Goal: Information Seeking & Learning: Learn about a topic

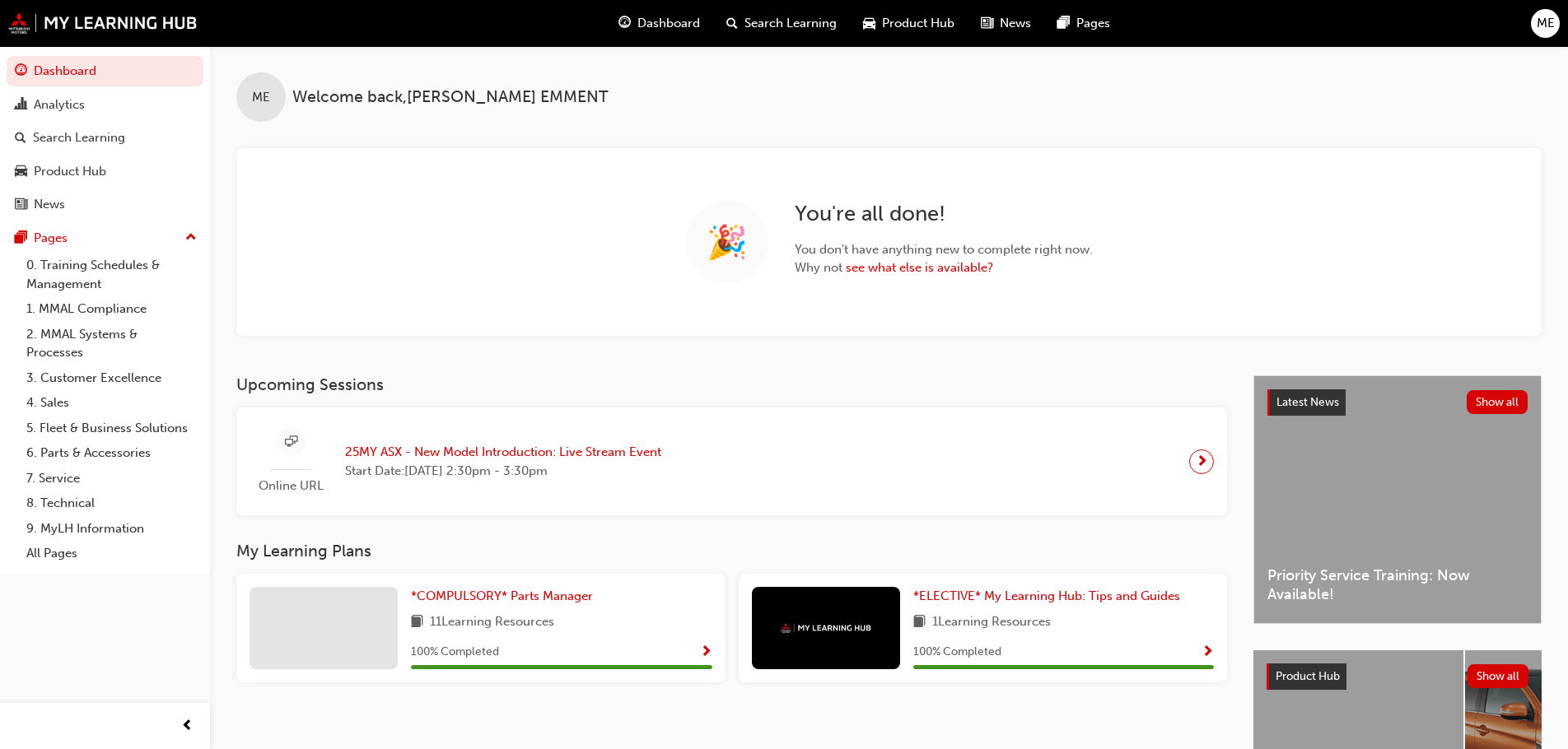
click at [652, 26] on span "Dashboard" at bounding box center [669, 24] width 63 height 19
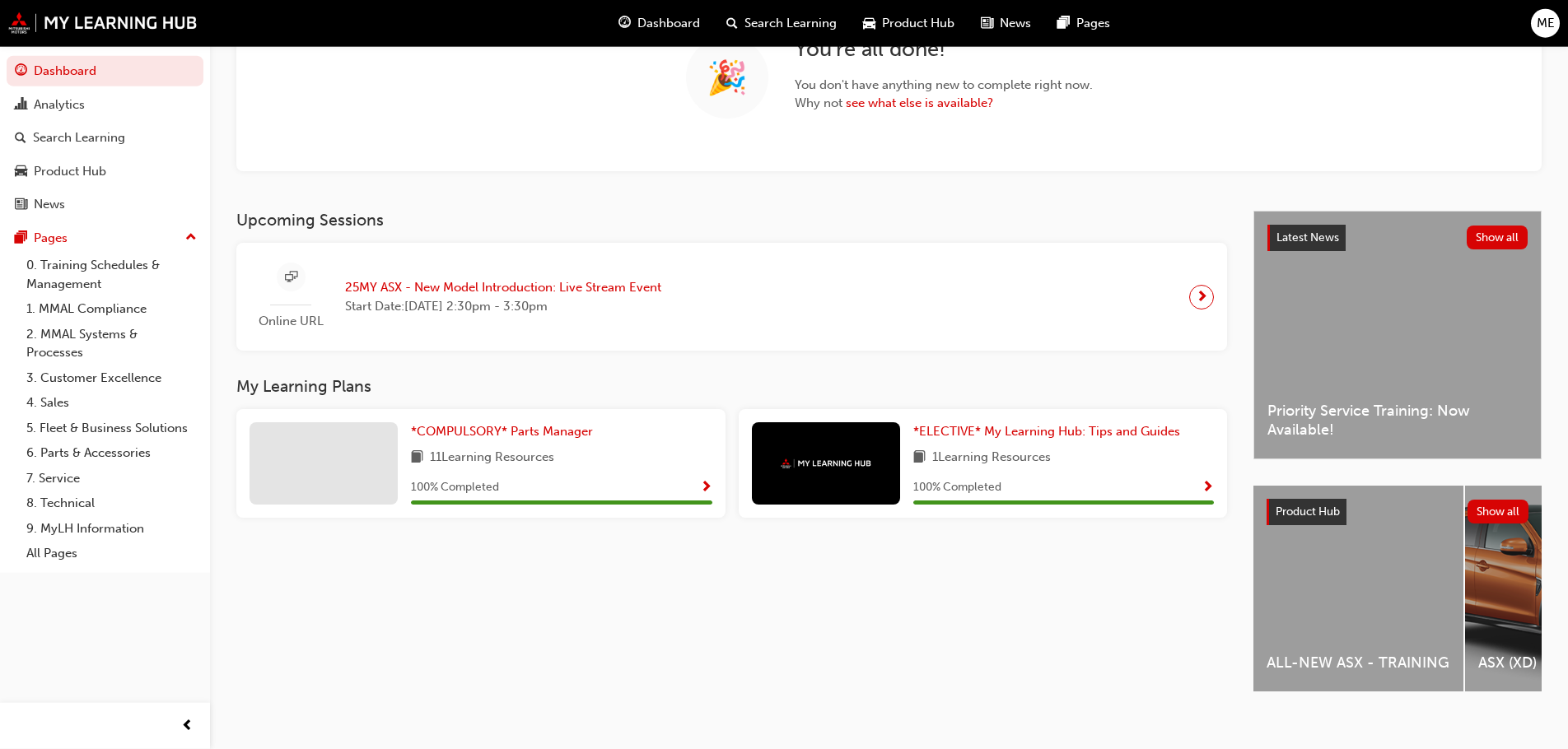
scroll to position [178, 0]
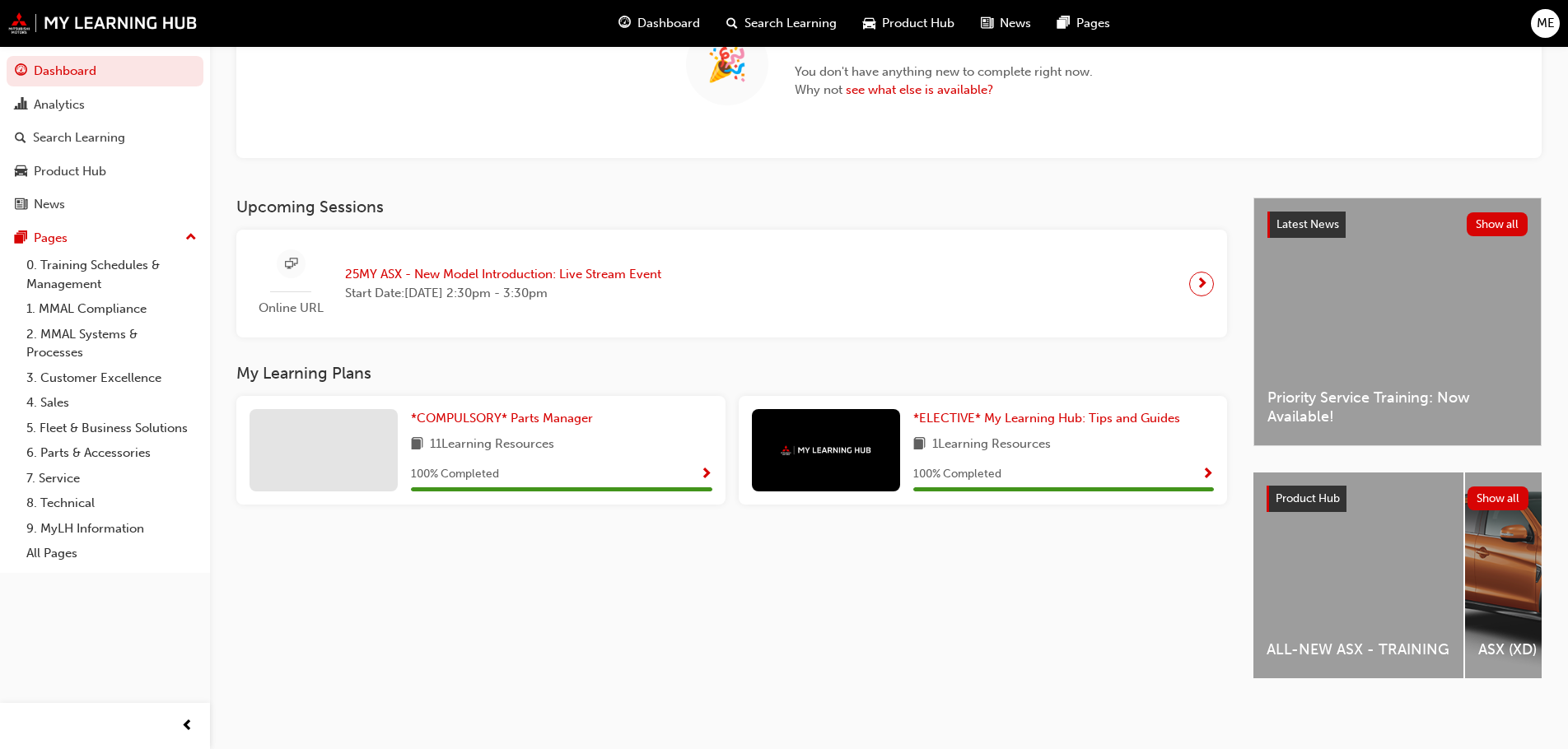
click at [1351, 583] on div "ALL-NEW ASX - TRAINING" at bounding box center [1359, 575] width 210 height 205
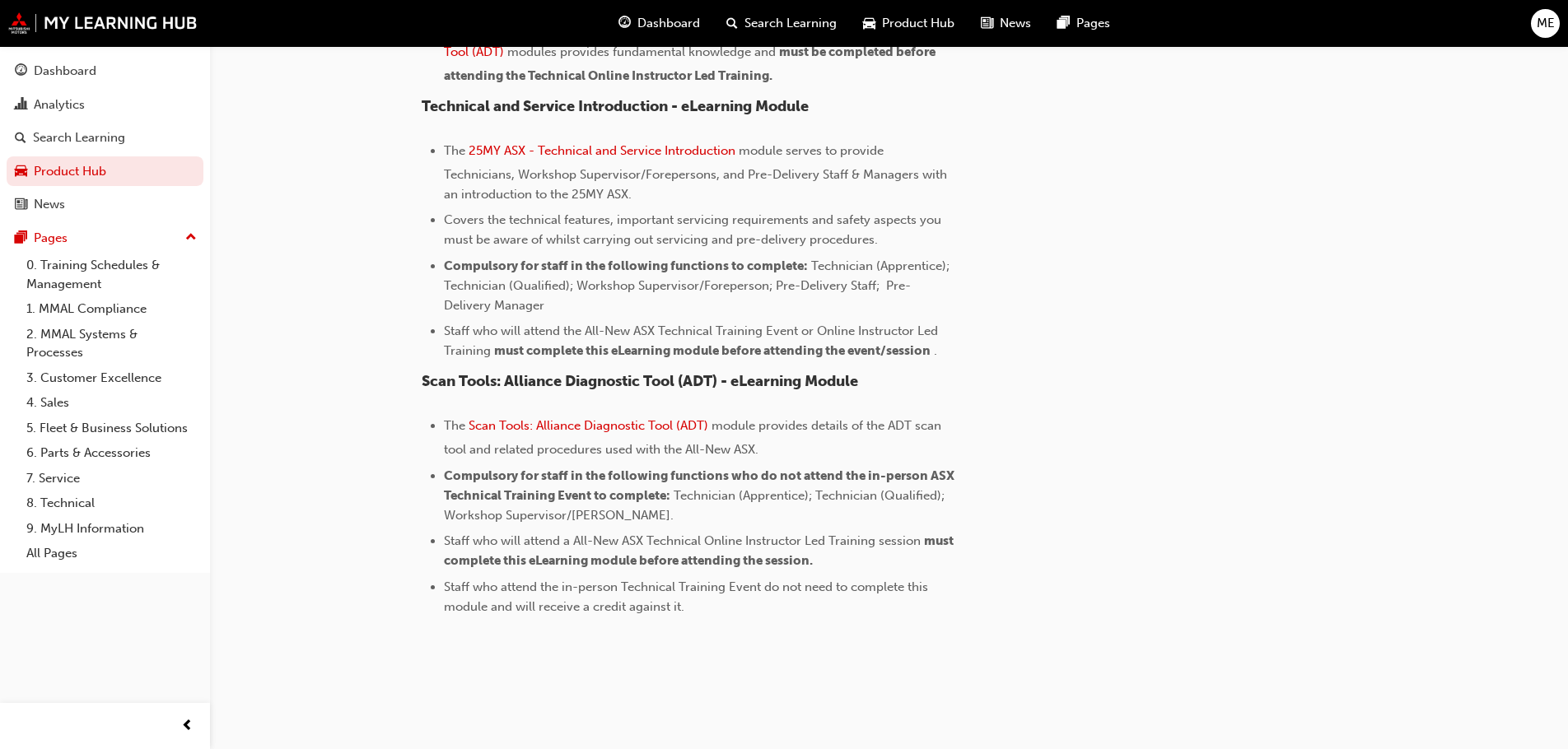
scroll to position [1482, 0]
click at [94, 459] on link "6. Parts & Accessories" at bounding box center [112, 453] width 184 height 26
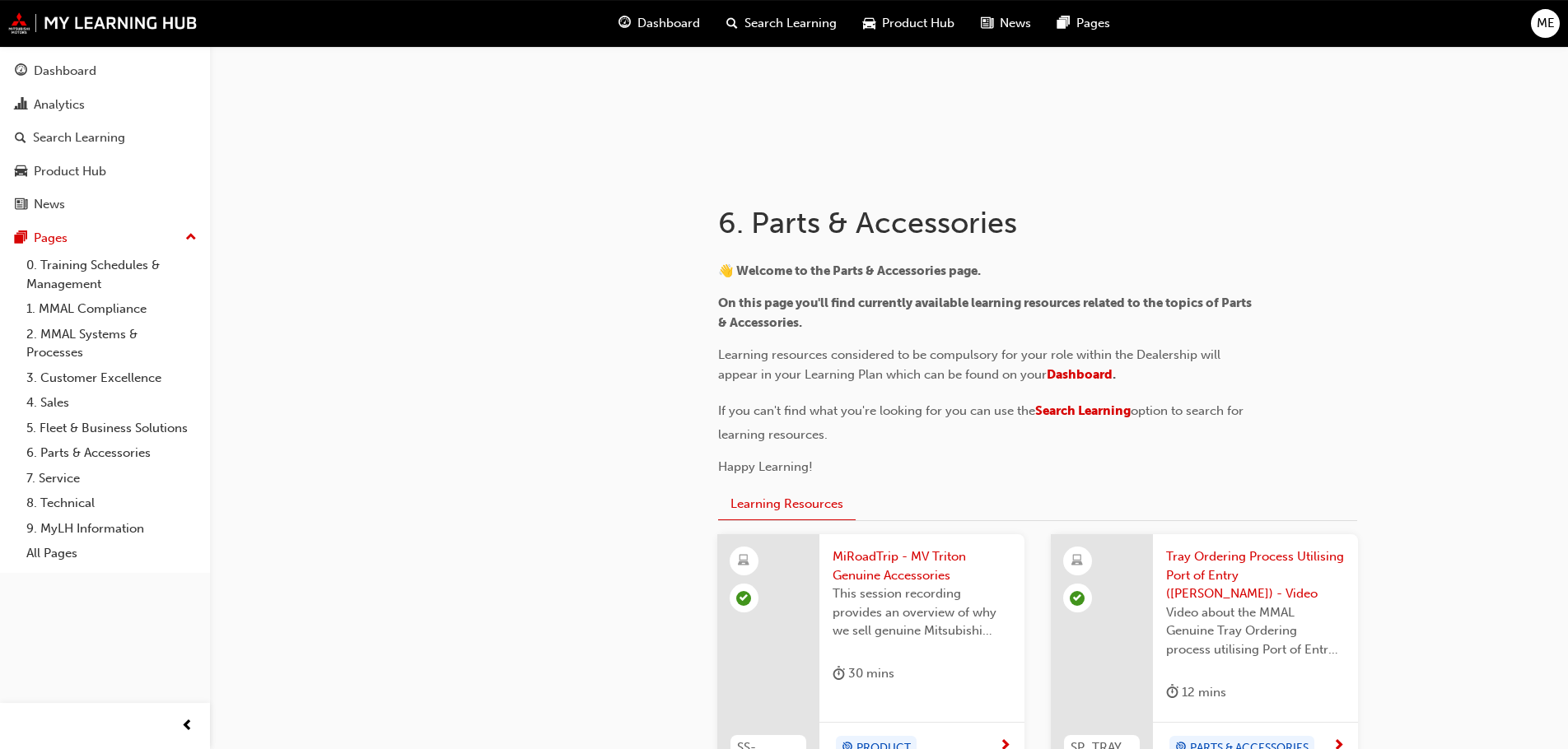
scroll to position [296, 0]
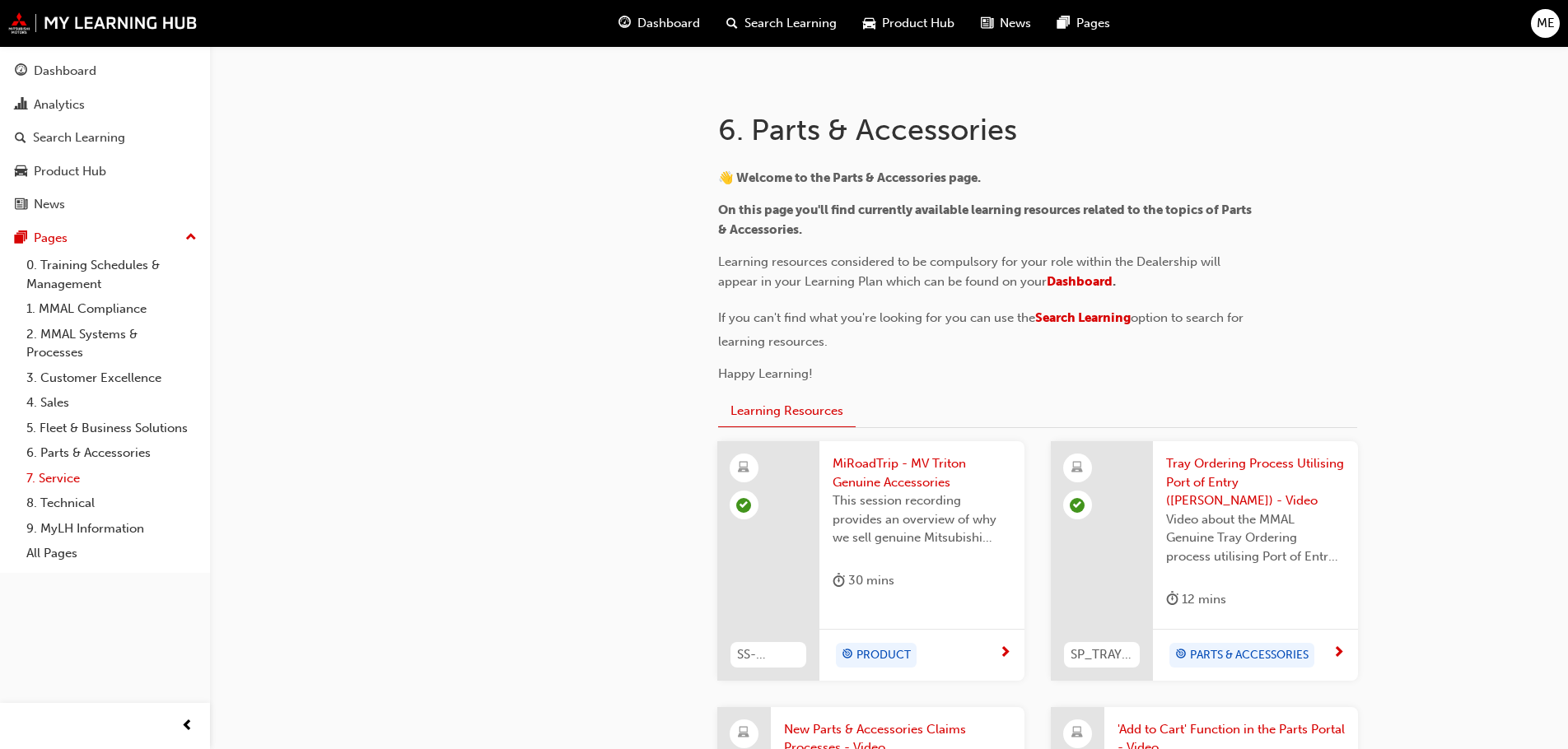
click at [68, 484] on link "7. Service" at bounding box center [112, 478] width 184 height 26
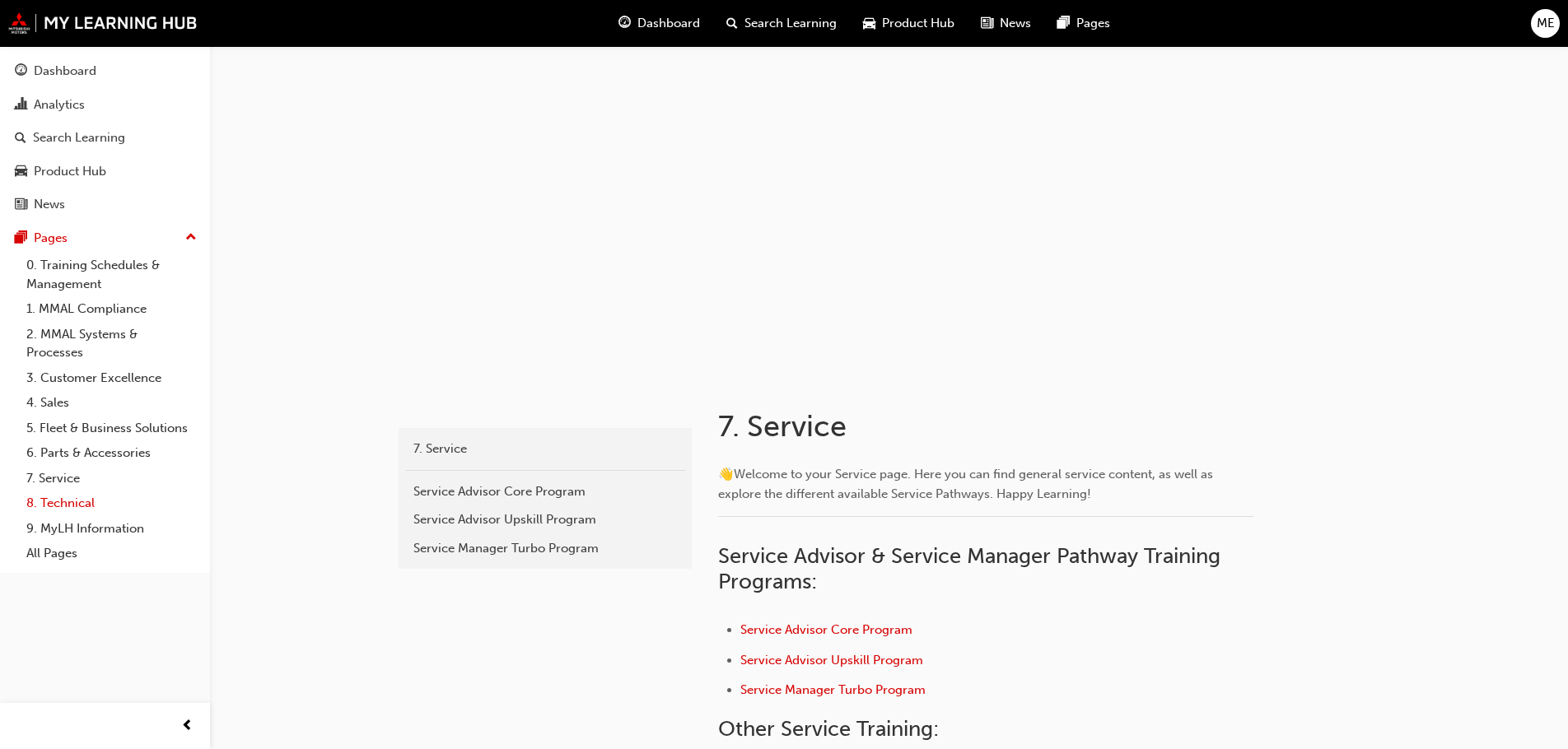
click at [81, 508] on link "8. Technical" at bounding box center [112, 503] width 184 height 26
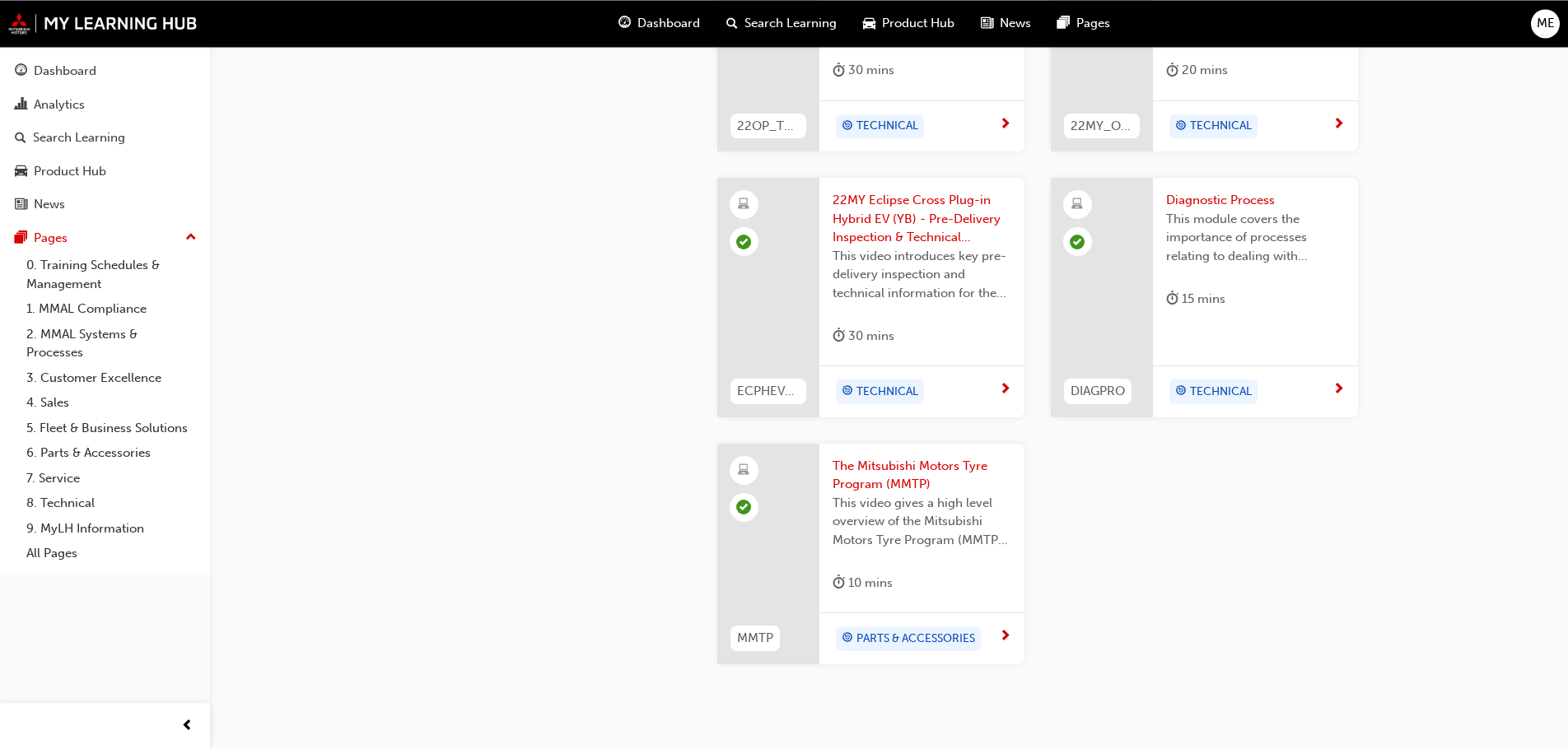
scroll to position [1975, 0]
click at [81, 530] on link "9. MyLH Information" at bounding box center [112, 528] width 184 height 26
